Goal: Find specific page/section: Find specific page/section

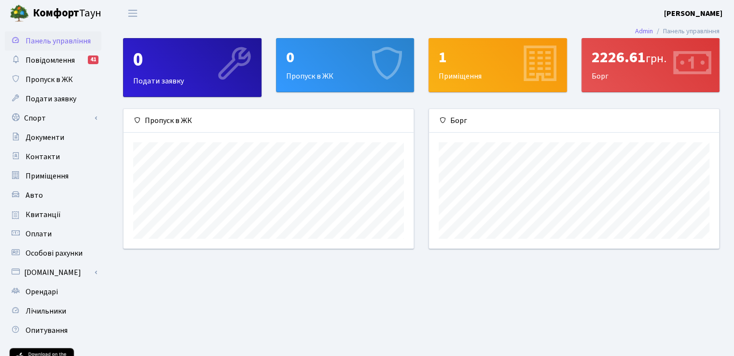
scroll to position [139, 289]
click at [603, 69] on div "2226.61 грн. Борг" at bounding box center [650, 65] width 137 height 53
click at [643, 78] on div "2226.61 грн. Борг" at bounding box center [650, 65] width 137 height 53
click at [49, 58] on span "Повідомлення" at bounding box center [50, 60] width 49 height 11
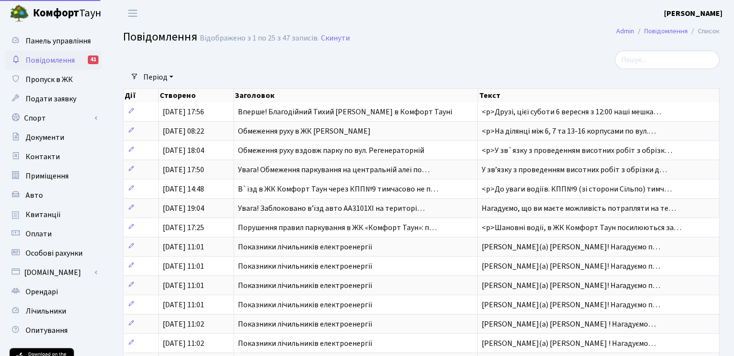
select select "25"
click at [60, 43] on span "Панель управління" at bounding box center [58, 41] width 65 height 11
